Goal: Transaction & Acquisition: Purchase product/service

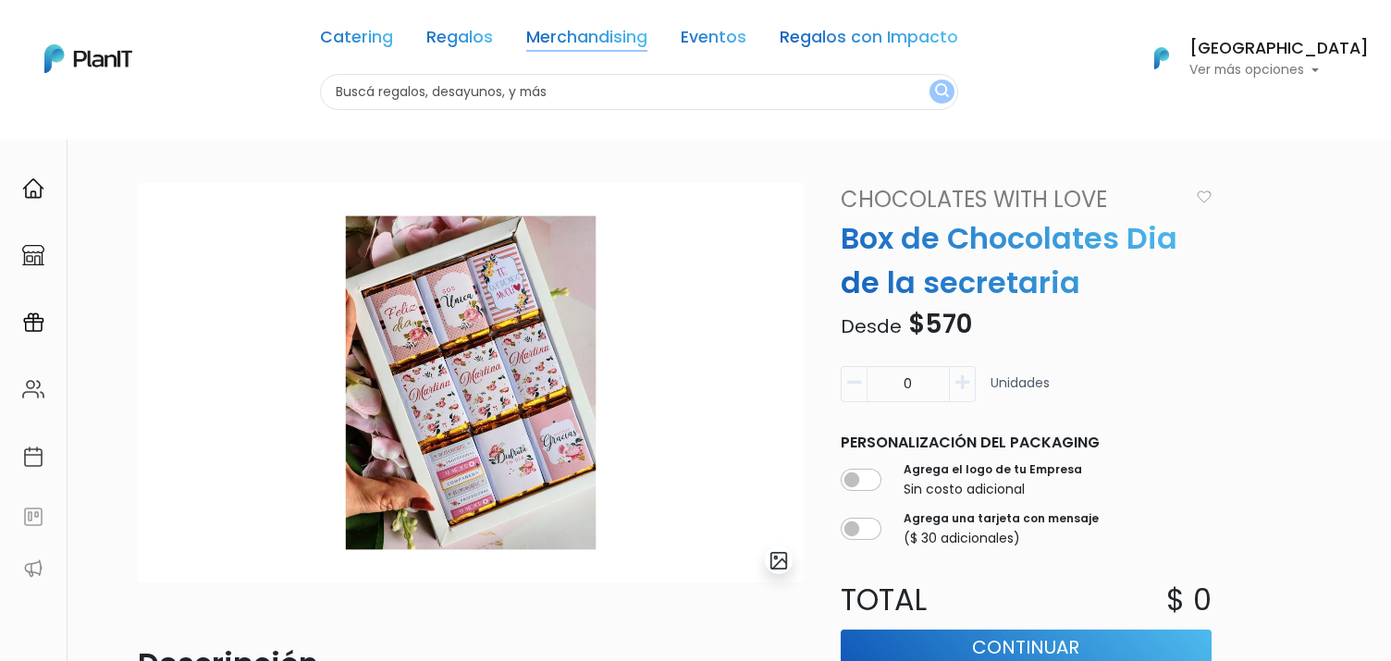
click at [598, 47] on link "Merchandising" at bounding box center [586, 41] width 121 height 22
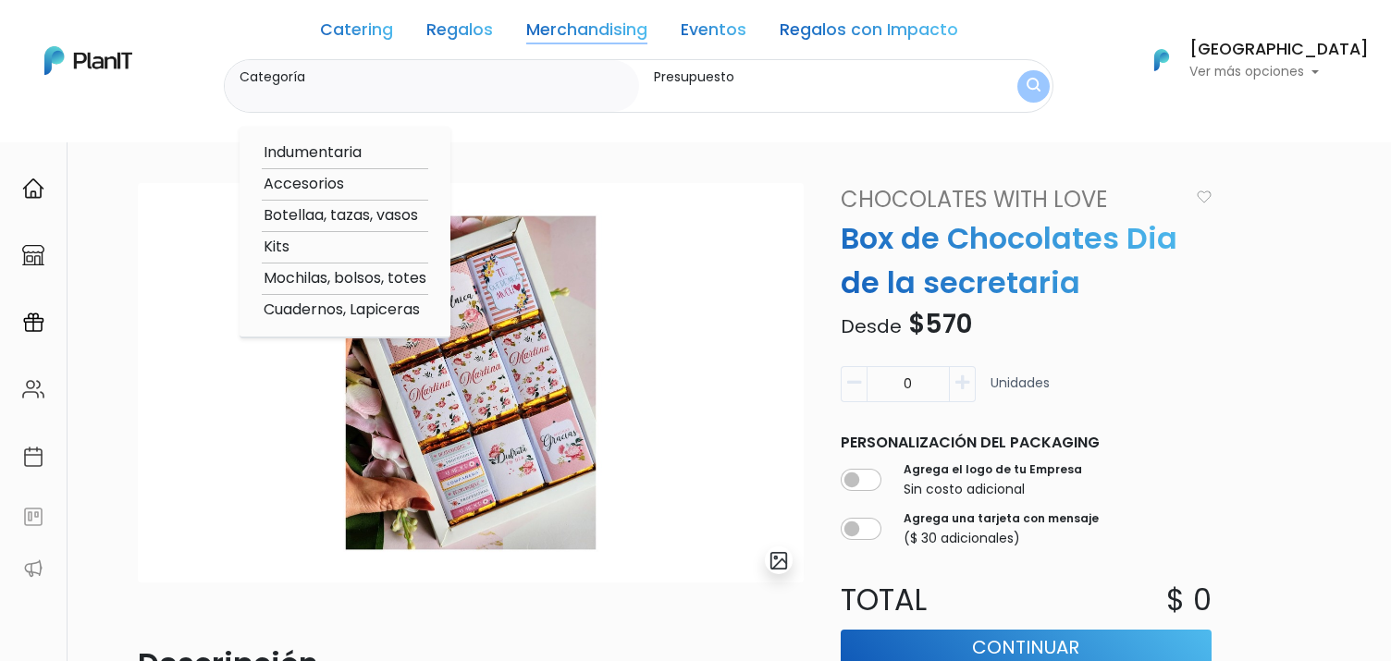
click at [598, 30] on link "Merchandising" at bounding box center [586, 33] width 121 height 22
click at [370, 246] on option "Kits" at bounding box center [345, 247] width 166 height 23
type input "Kits"
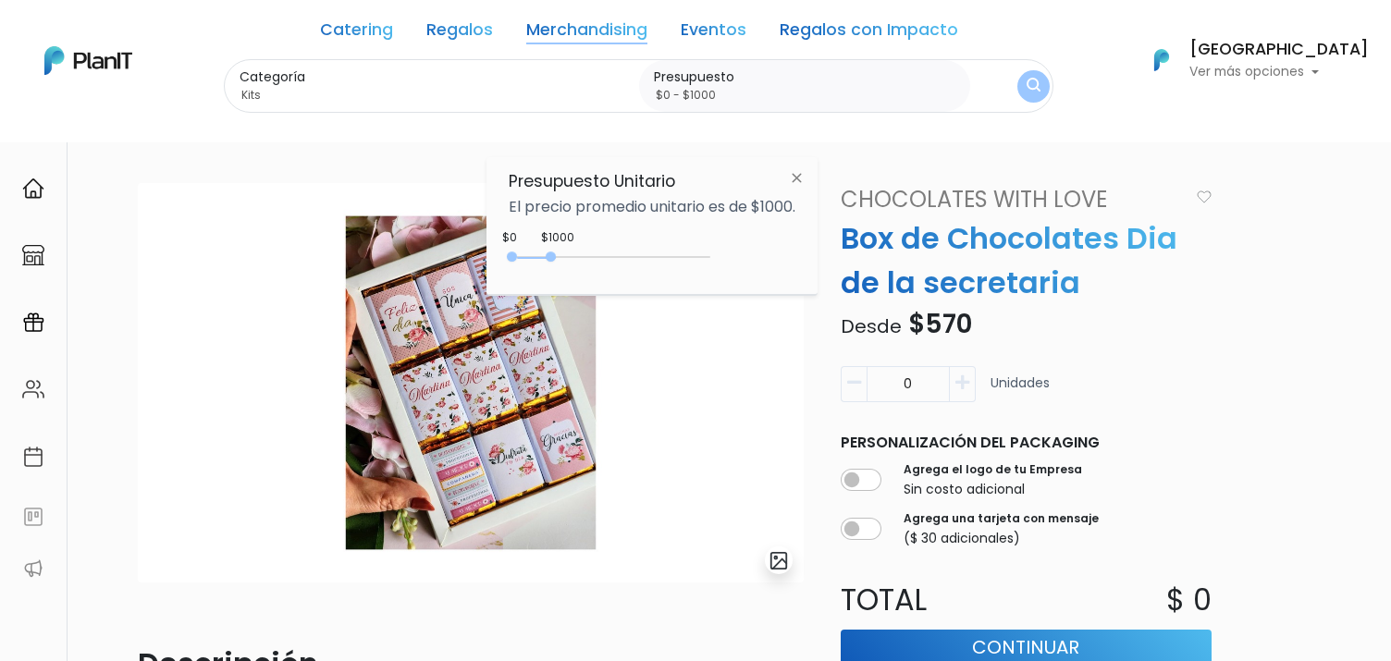
click at [770, 103] on input "$0 - $1000" at bounding box center [808, 95] width 309 height 18
type input "$0 - Más de $5000"
click at [1040, 85] on img "submit" at bounding box center [1034, 87] width 14 height 18
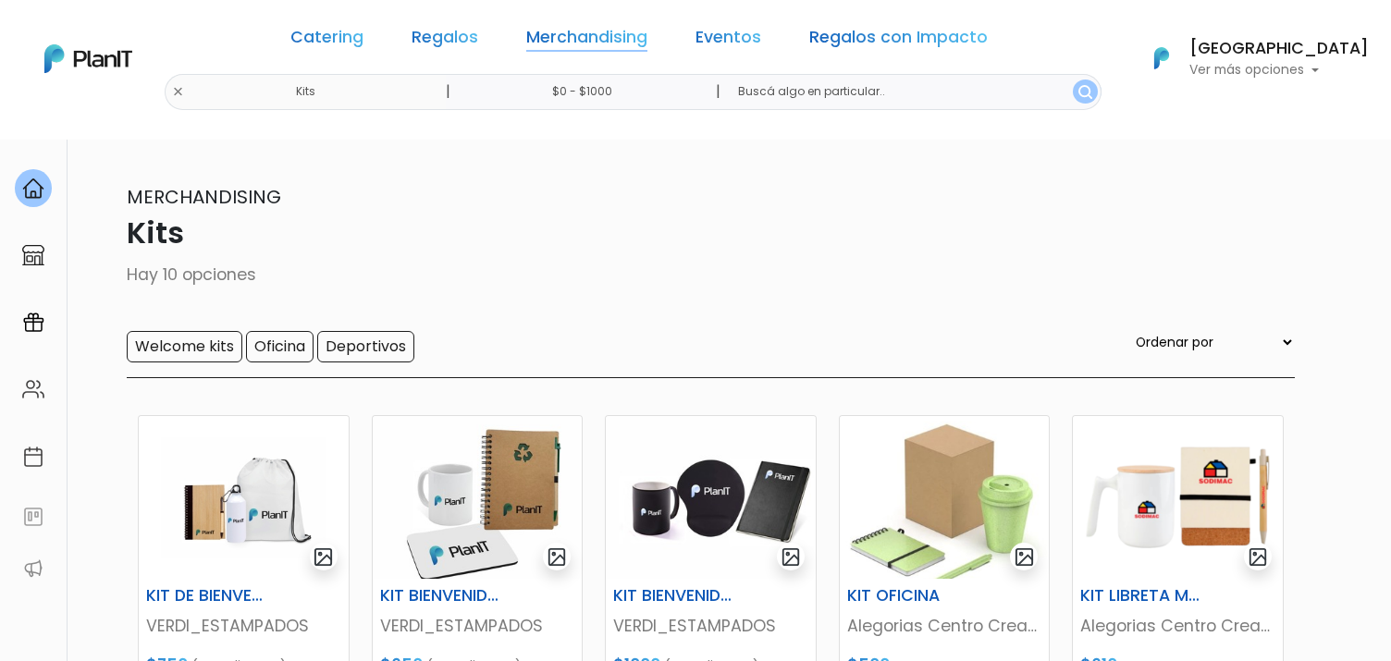
click at [621, 36] on link "Merchandising" at bounding box center [586, 41] width 121 height 22
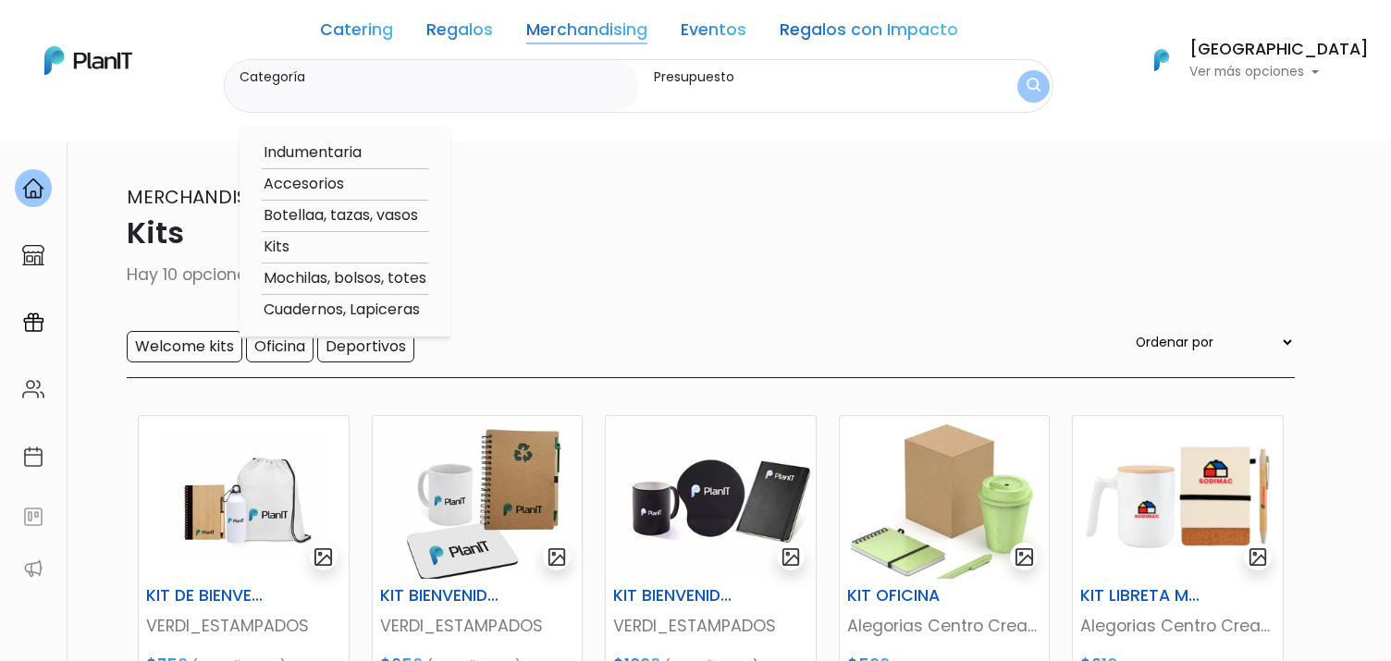
click at [487, 31] on link "Regalos" at bounding box center [459, 33] width 67 height 22
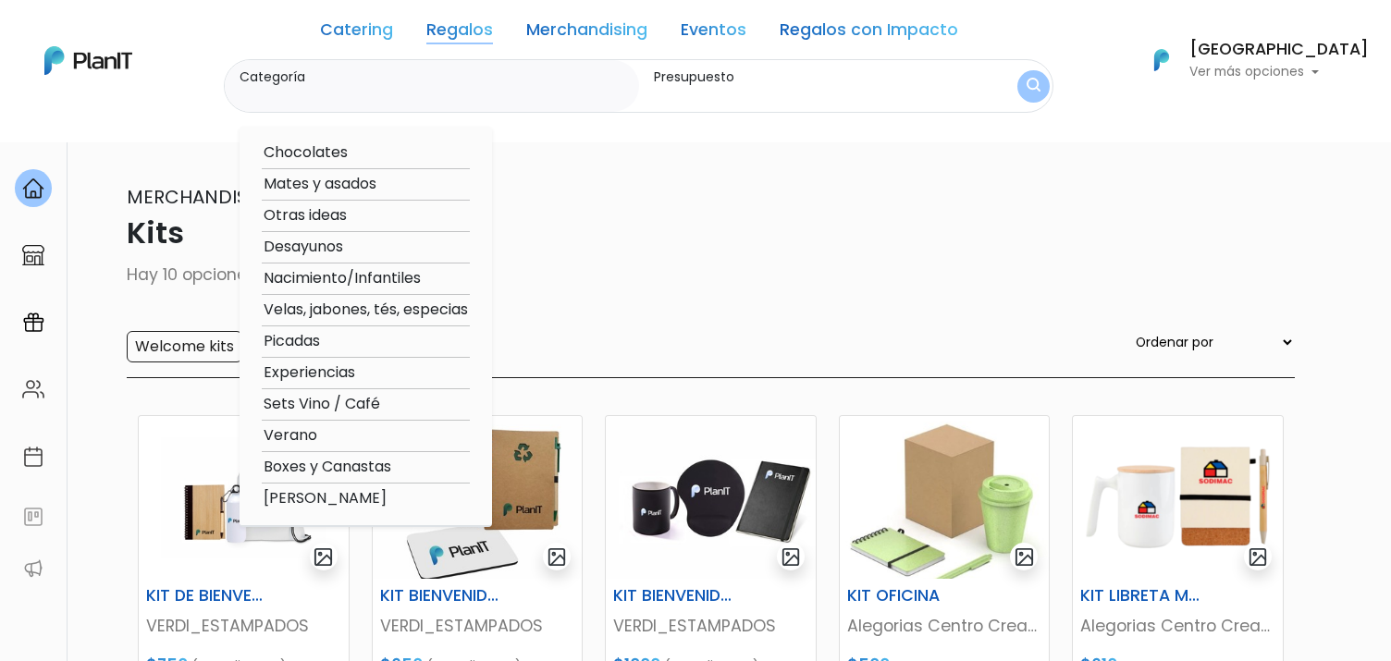
drag, startPoint x: 364, startPoint y: 467, endPoint x: 398, endPoint y: 124, distance: 344.7
click at [397, 124] on nav "Catering Regalos Merchandising Eventos Regalos con Impacto Kits | $0 - $1000 | …" at bounding box center [695, 71] width 1391 height 142
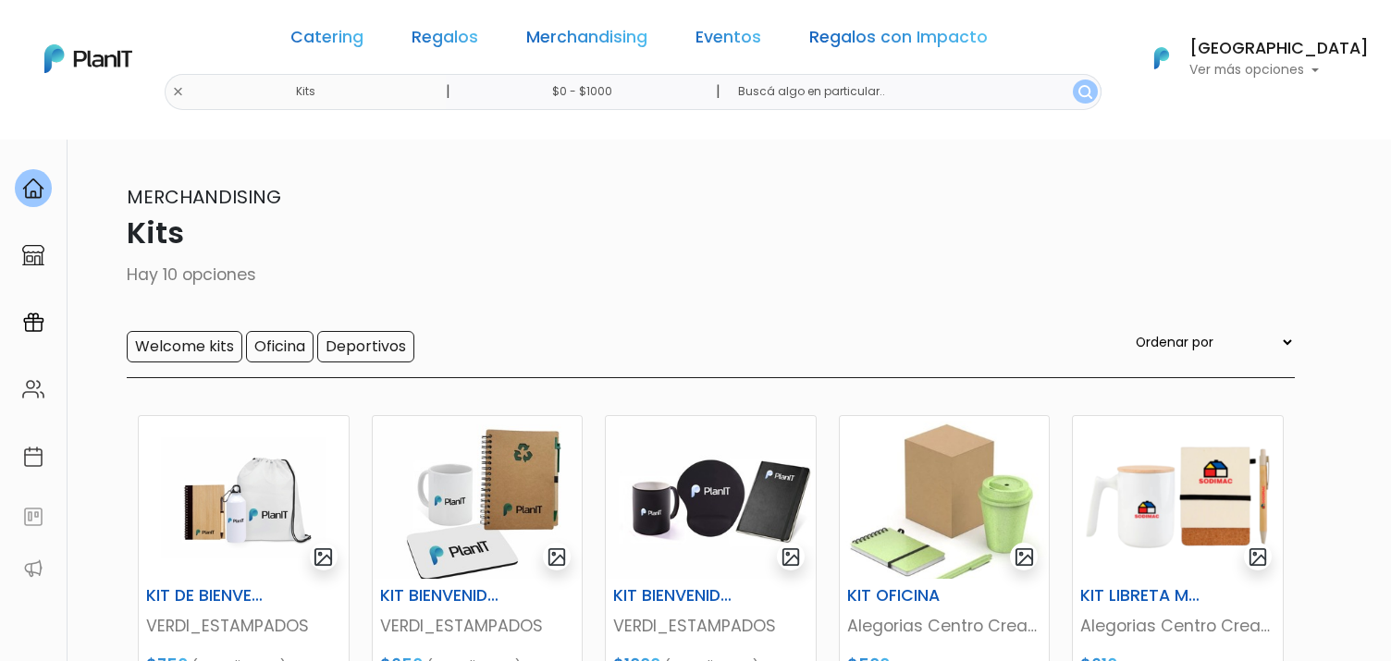
click at [478, 36] on link "Regalos" at bounding box center [445, 41] width 67 height 22
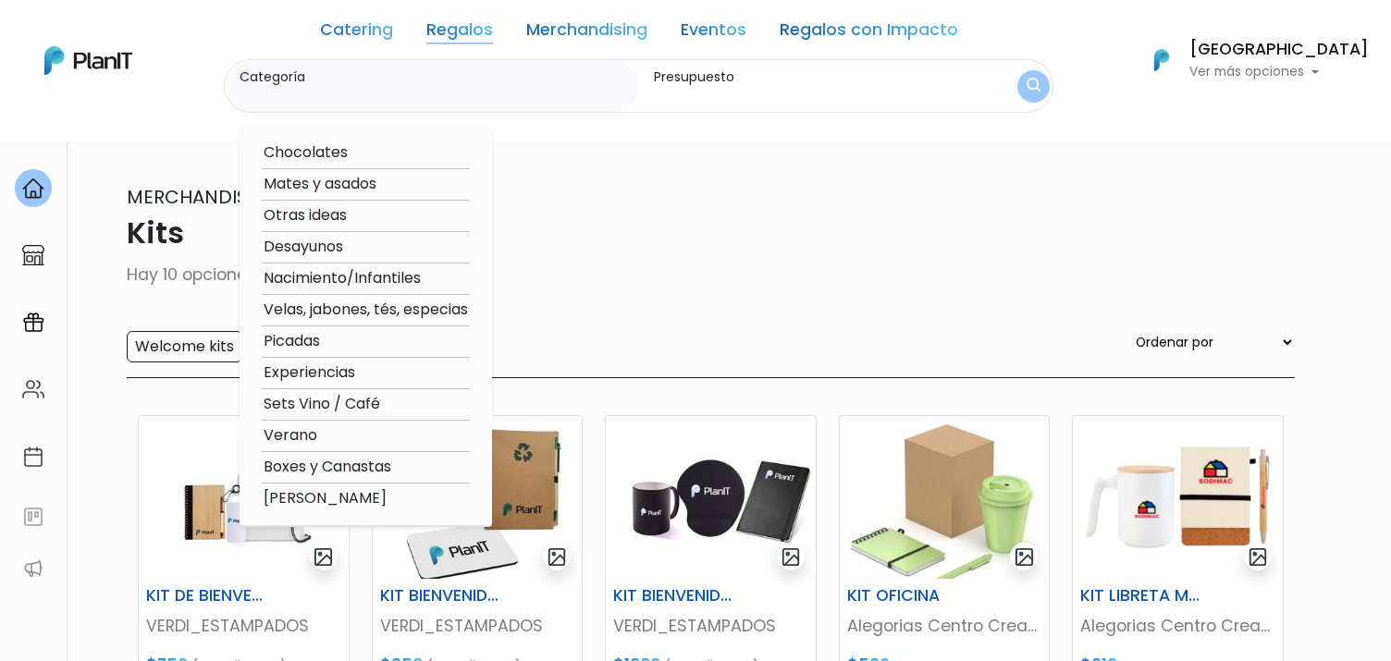
click at [485, 36] on link "Regalos" at bounding box center [459, 33] width 67 height 22
click at [338, 466] on option "Boxes y Canastas" at bounding box center [366, 467] width 208 height 23
type input "Boxes y Canastas"
type input "$0 - $1000"
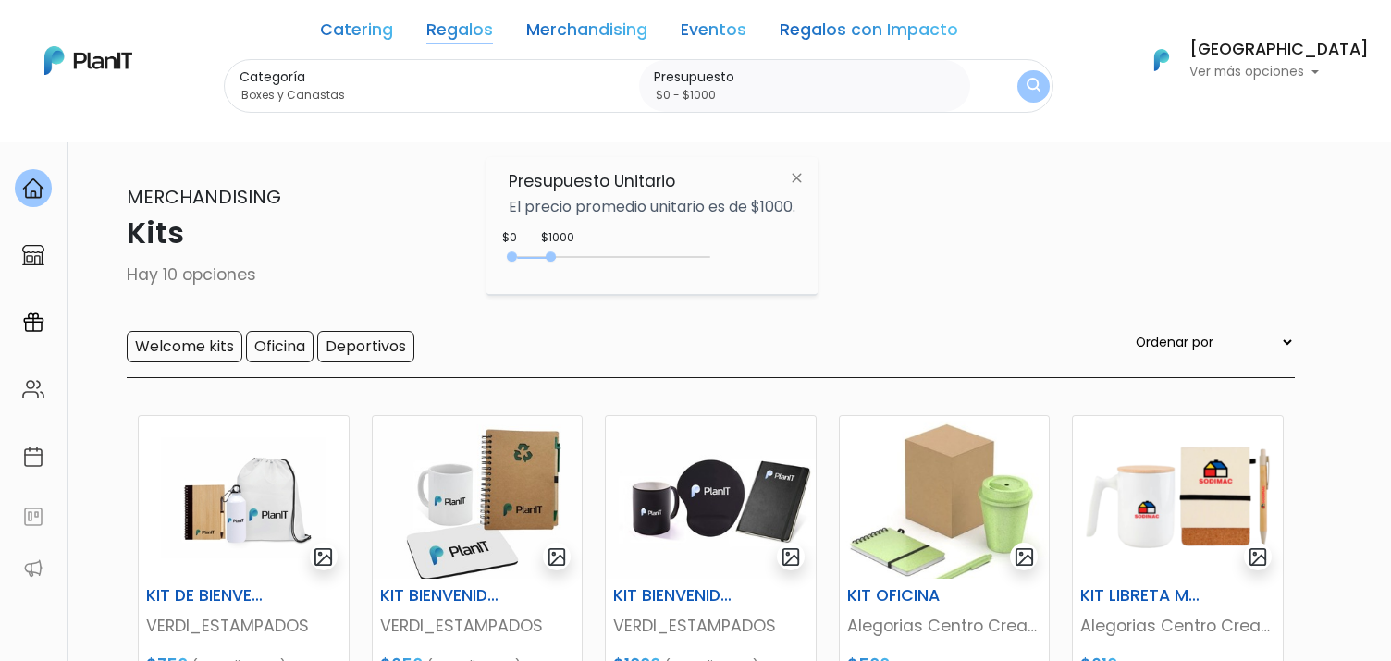
click at [1050, 86] on button "submit" at bounding box center [1033, 86] width 32 height 32
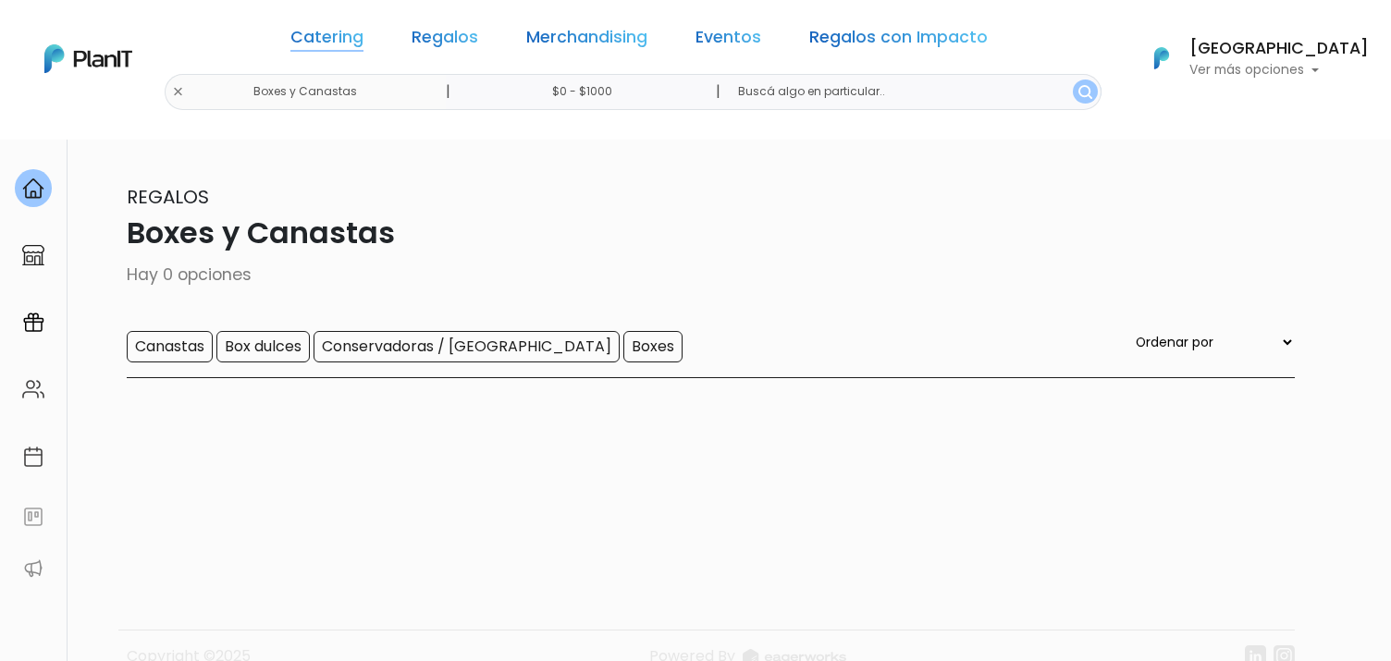
click at [363, 46] on link "Catering" at bounding box center [326, 41] width 73 height 22
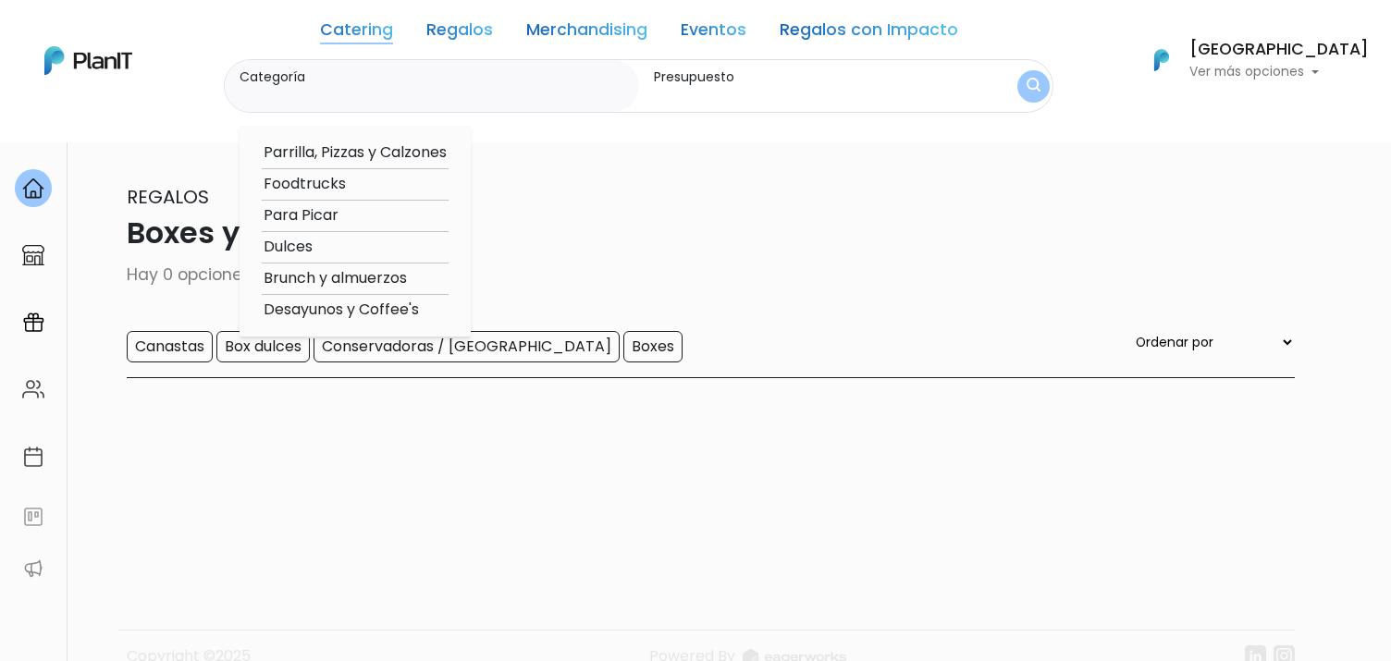
click at [493, 22] on link "Regalos" at bounding box center [459, 33] width 67 height 22
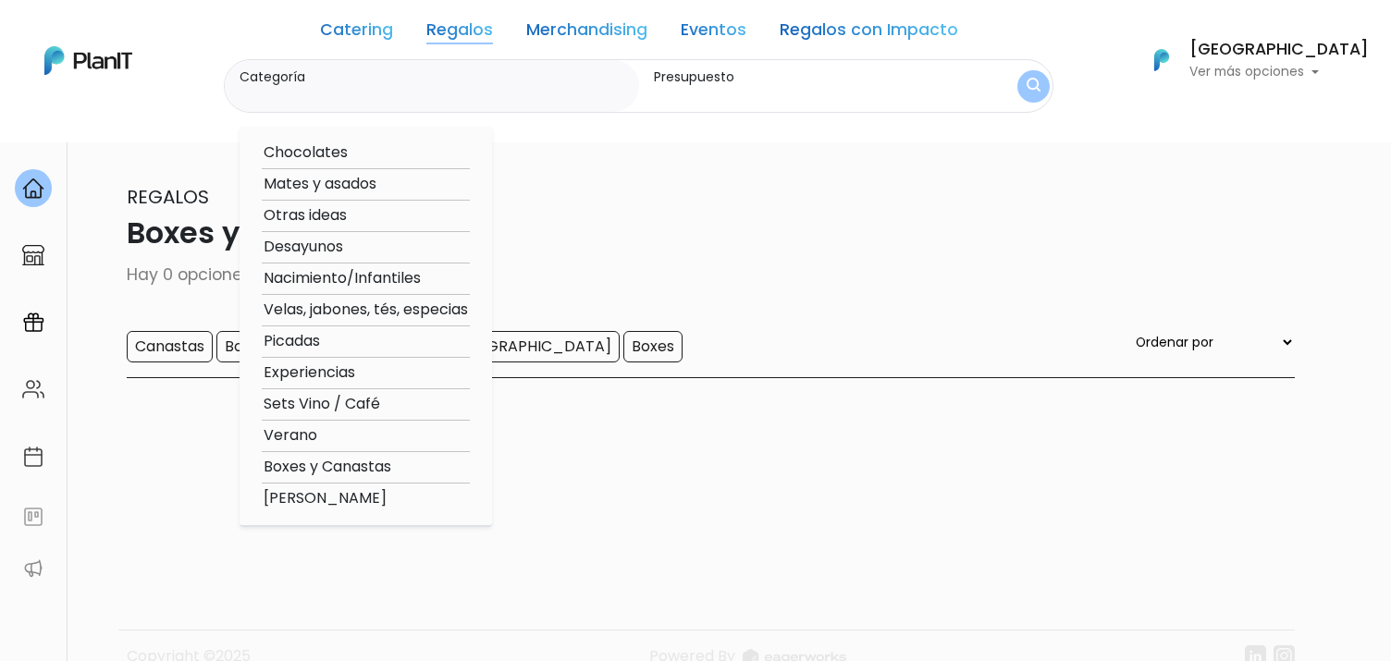
click at [493, 22] on link "Regalos" at bounding box center [459, 33] width 67 height 22
click at [339, 220] on option "Otras ideas" at bounding box center [366, 215] width 208 height 23
type input "Otras ideas"
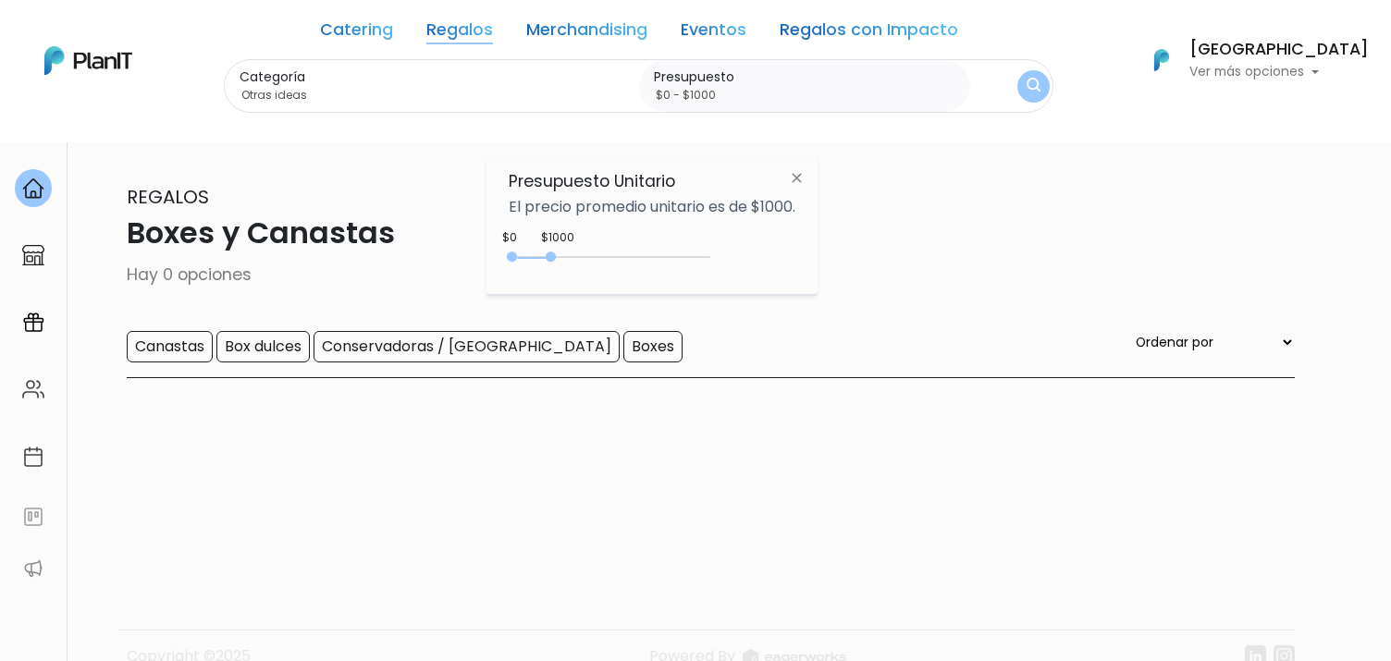
click at [789, 95] on input "$0 - $1000" at bounding box center [808, 95] width 309 height 18
type input "$0 - $5000"
click at [1017, 70] on button "submit" at bounding box center [1033, 86] width 32 height 32
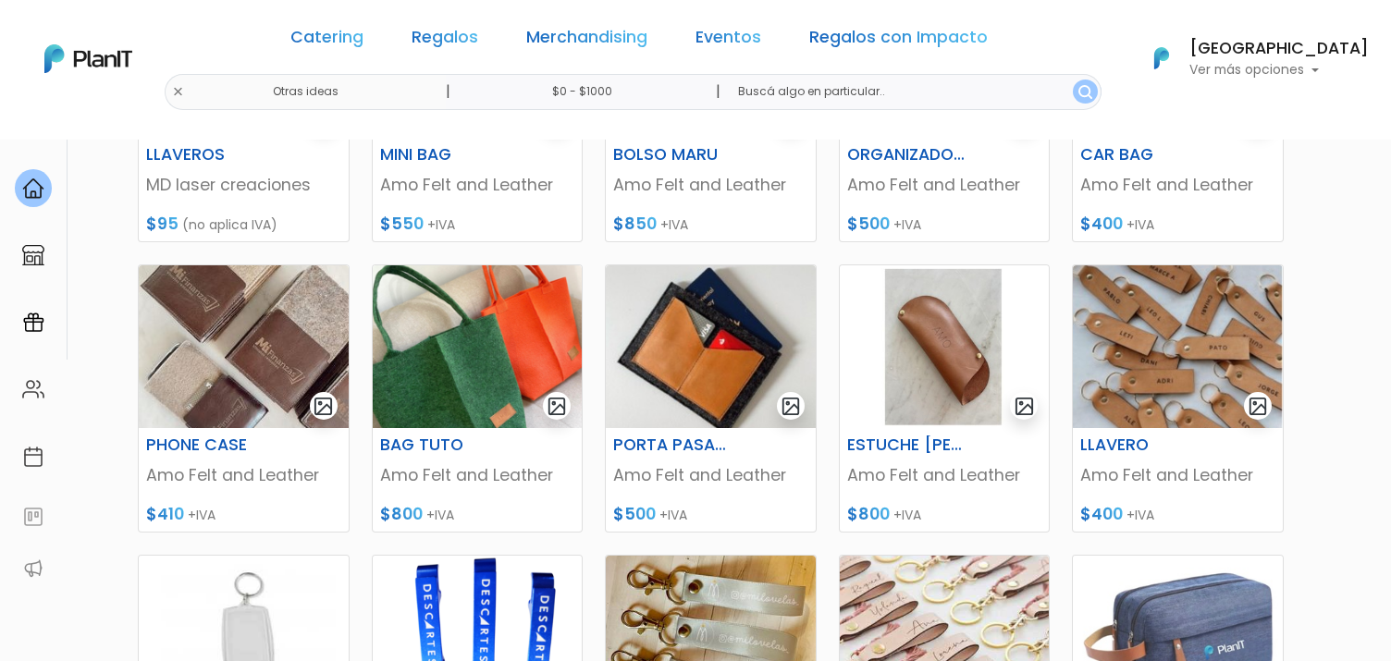
scroll to position [336, 0]
